Goal: Check status

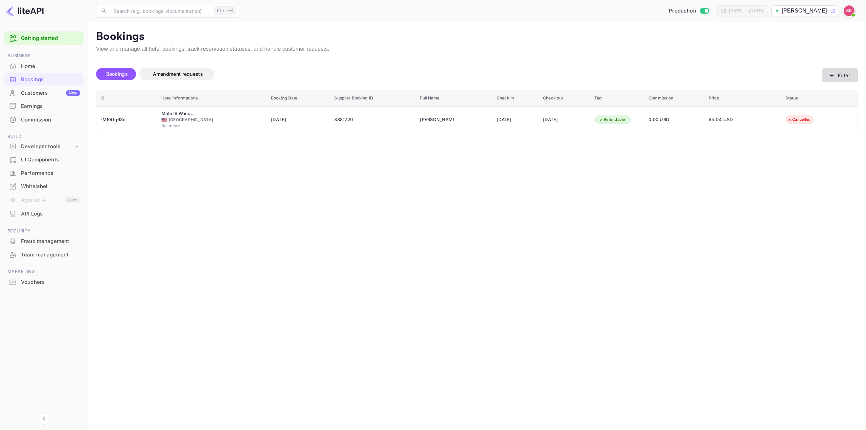
click at [842, 73] on button "Filter" at bounding box center [840, 75] width 36 height 14
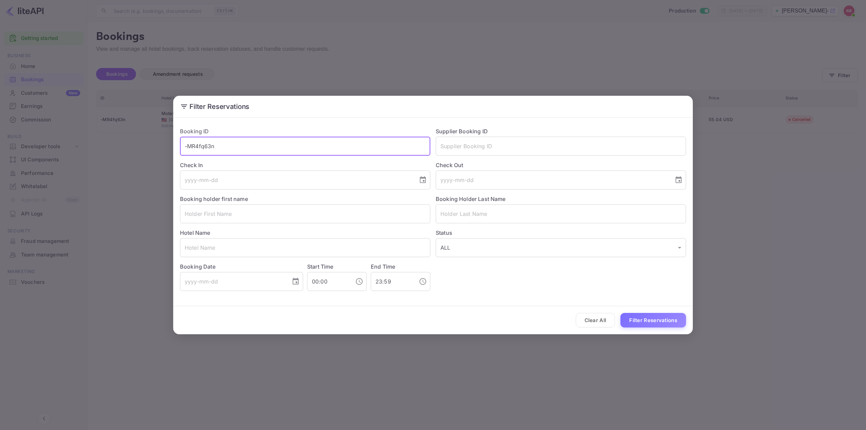
drag, startPoint x: 126, startPoint y: 150, endPoint x: 75, endPoint y: 152, distance: 50.8
click at [75, 152] on div "Filter Reservations Booking ID -MR4fq63n ​ Supplier Booking ID ​ Check In ​ Che…" at bounding box center [433, 215] width 866 height 430
paste input "Pjl1WCgDD"
type input "Pjl1WCgDD"
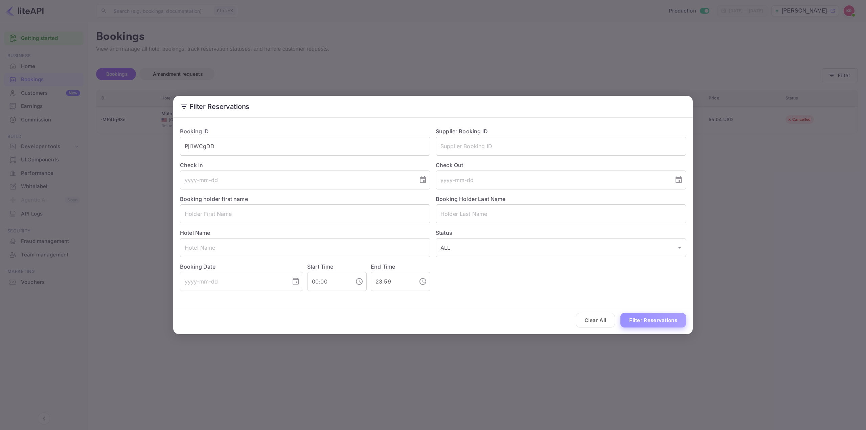
click at [653, 320] on button "Filter Reservations" at bounding box center [653, 320] width 66 height 15
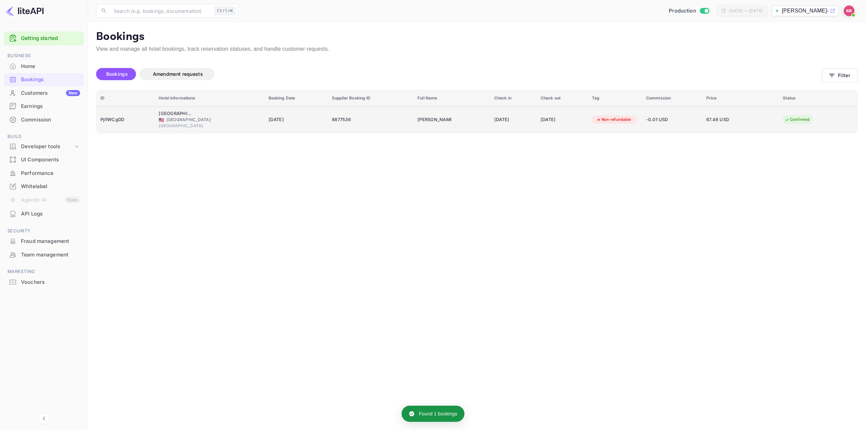
click at [494, 122] on div "[DATE]" at bounding box center [513, 119] width 38 height 11
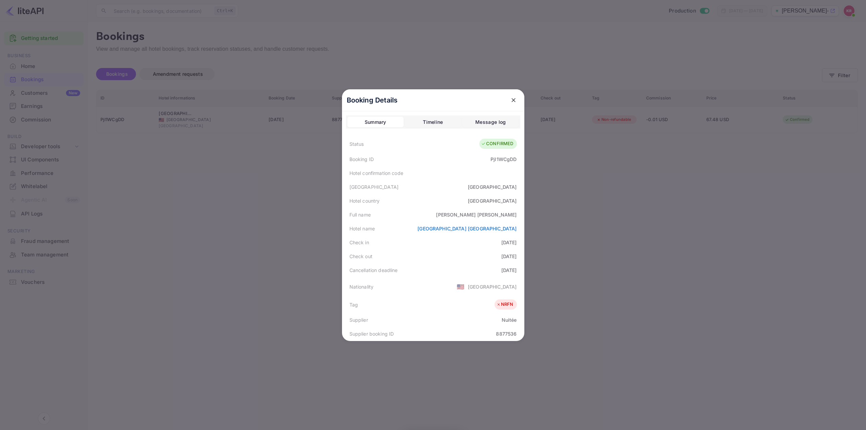
click at [274, 206] on div at bounding box center [433, 215] width 866 height 430
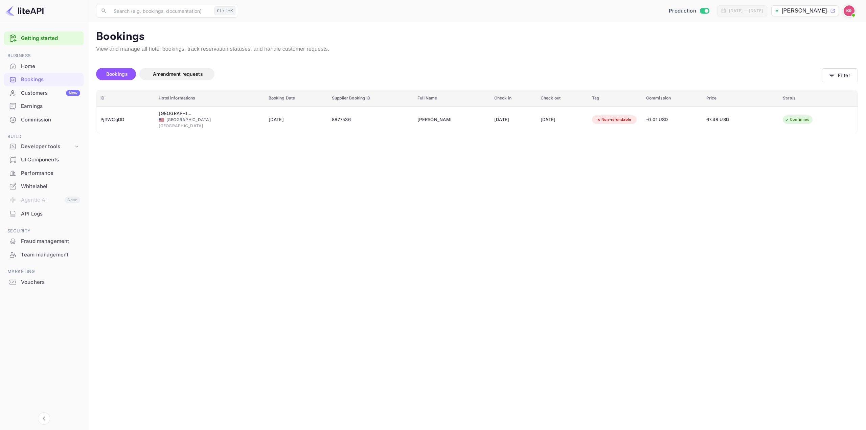
click at [462, 227] on main "Bookings View and manage all hotel bookings, track reservation statuses, and ha…" at bounding box center [477, 226] width 778 height 408
click at [498, 214] on main "Bookings View and manage all hotel bookings, track reservation statuses, and ha…" at bounding box center [477, 226] width 778 height 408
click at [281, 232] on main "Bookings View and manage all hotel bookings, track reservation statuses, and ha…" at bounding box center [477, 226] width 778 height 408
click at [357, 232] on main "Bookings View and manage all hotel bookings, track reservation statuses, and ha…" at bounding box center [477, 226] width 778 height 408
